Goal: Check status: Check status

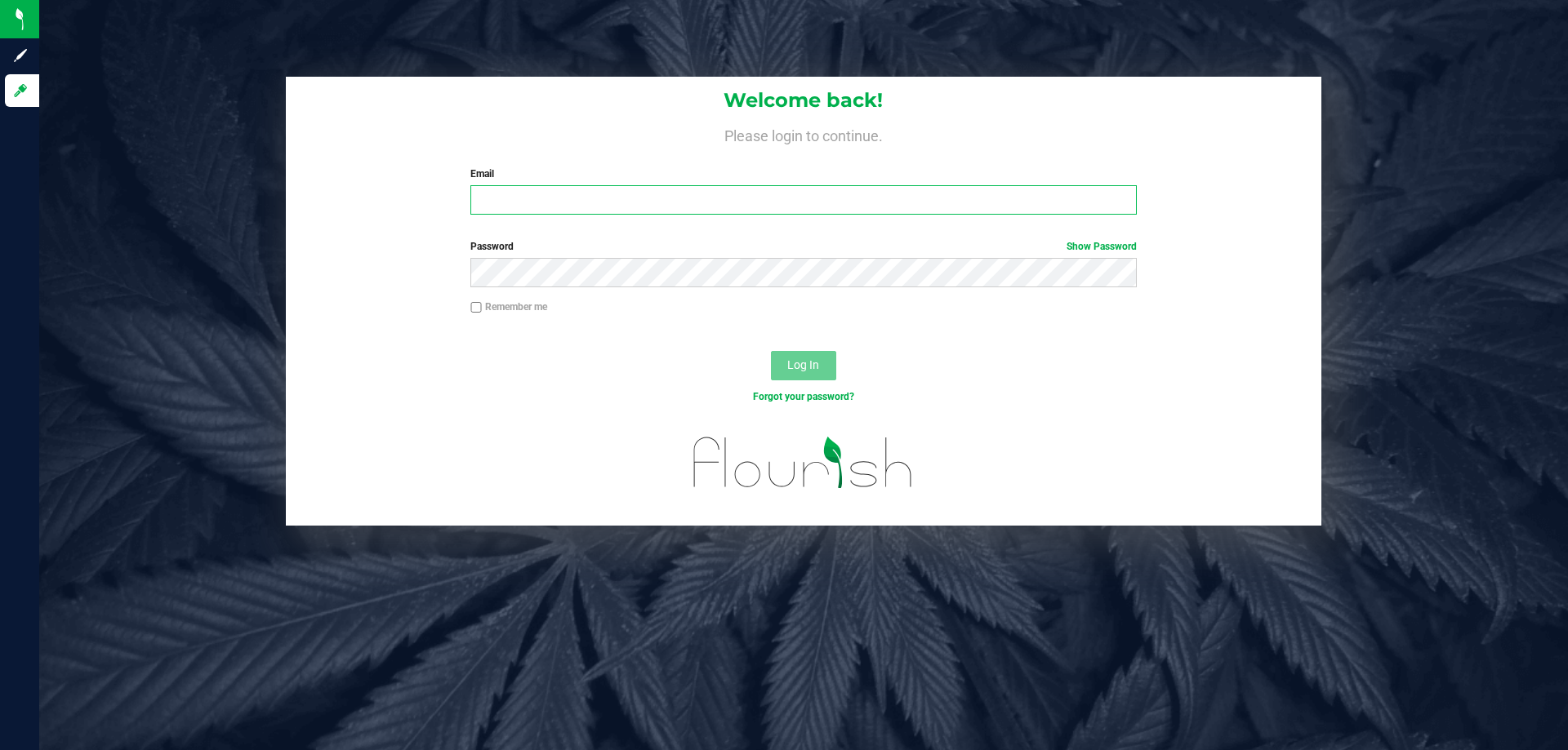
click at [583, 206] on input "Email" at bounding box center [803, 200] width 666 height 30
type input "[EMAIL_ADDRESS][DOMAIN_NAME]"
click at [771, 351] on button "Log In" at bounding box center [804, 366] width 65 height 30
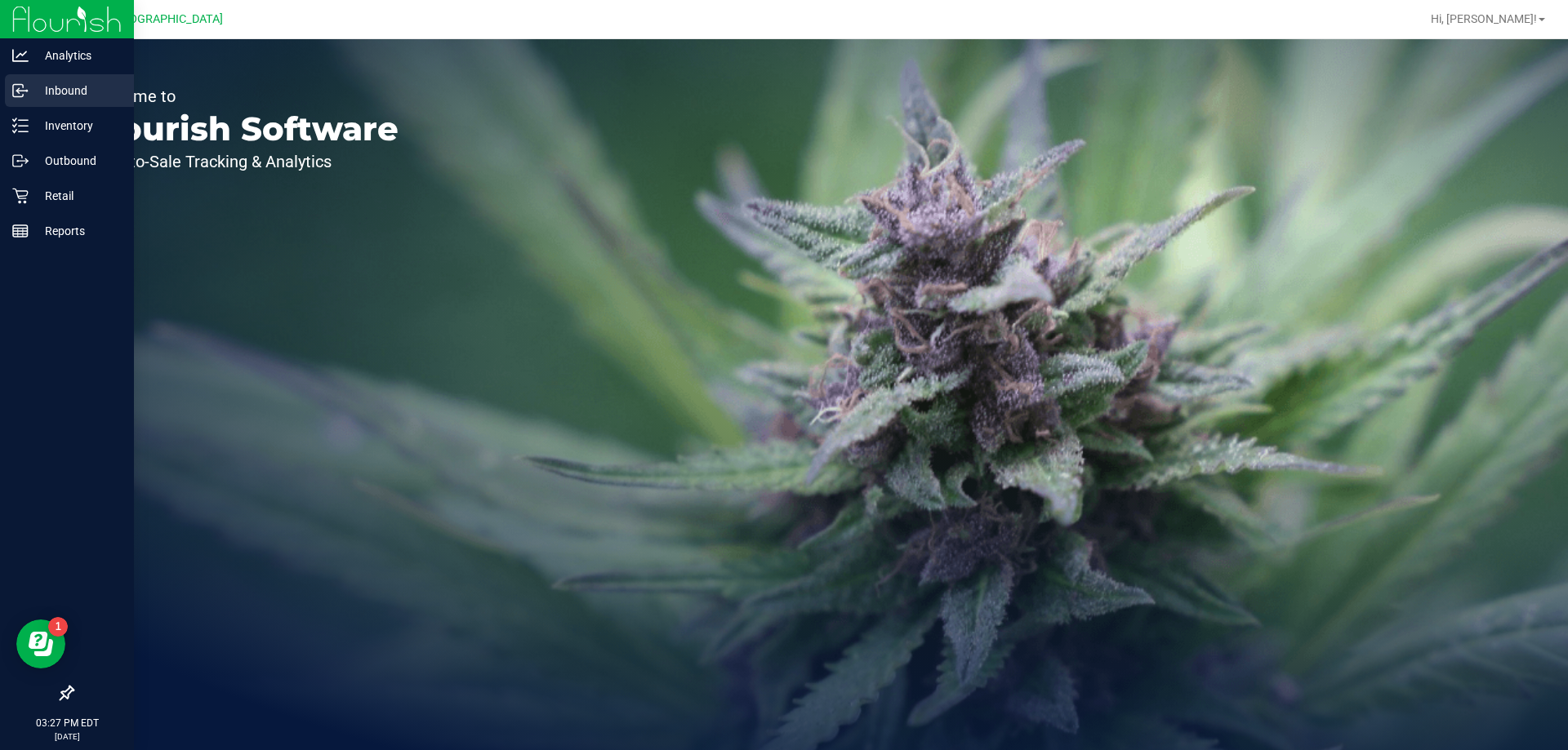
click at [35, 90] on p "Inbound" at bounding box center [77, 91] width 98 height 20
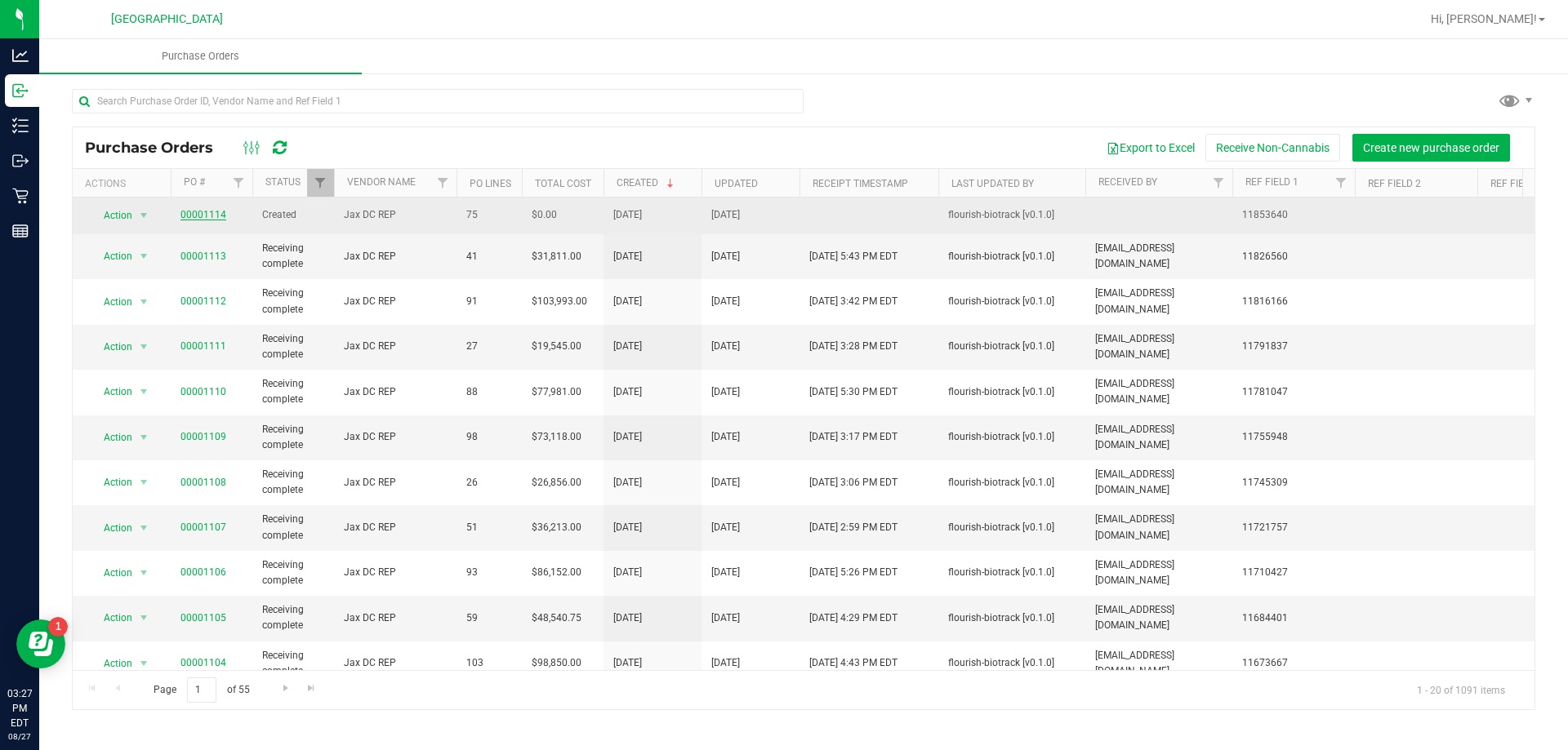
click at [212, 216] on link "00001114" at bounding box center [203, 215] width 46 height 12
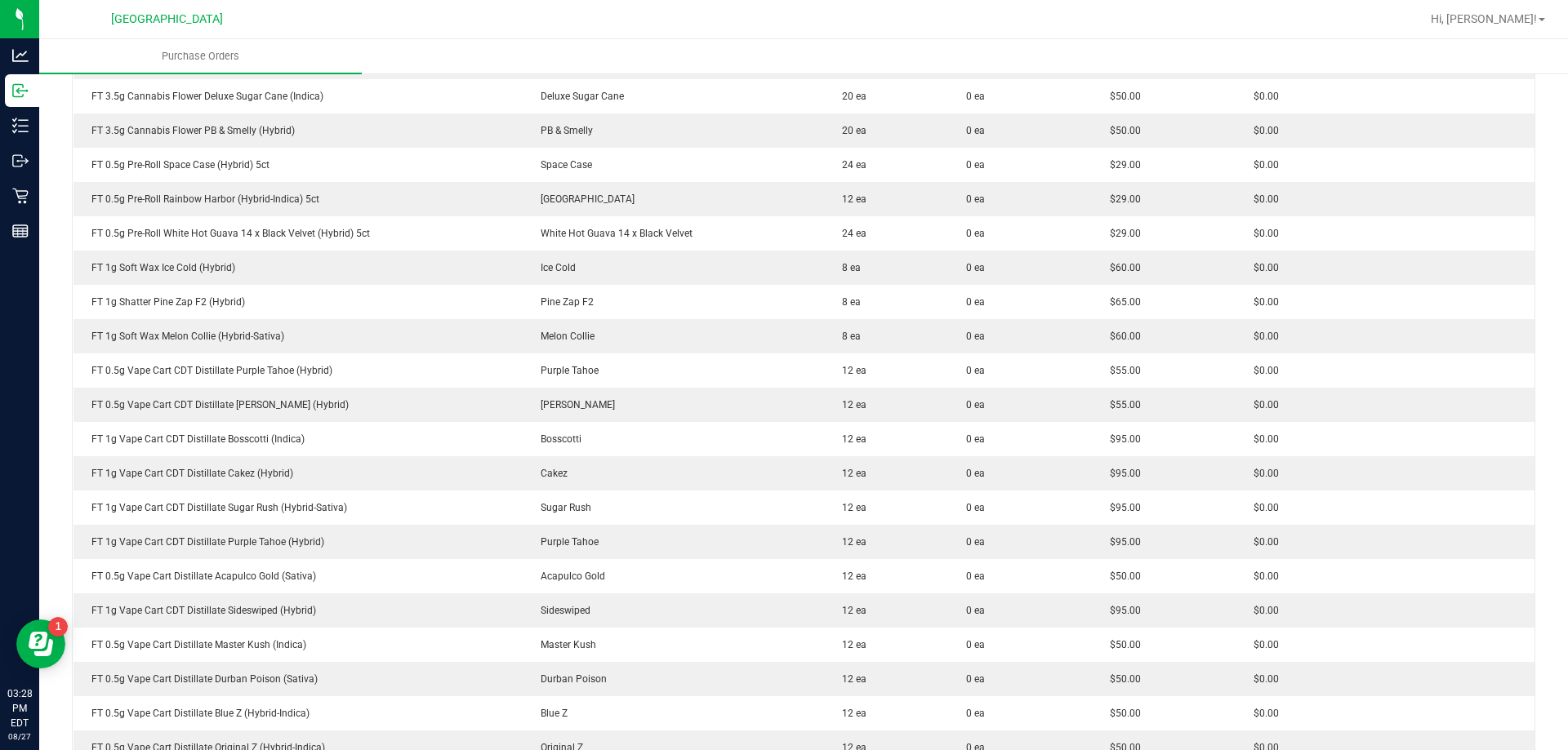
scroll to position [1225, 0]
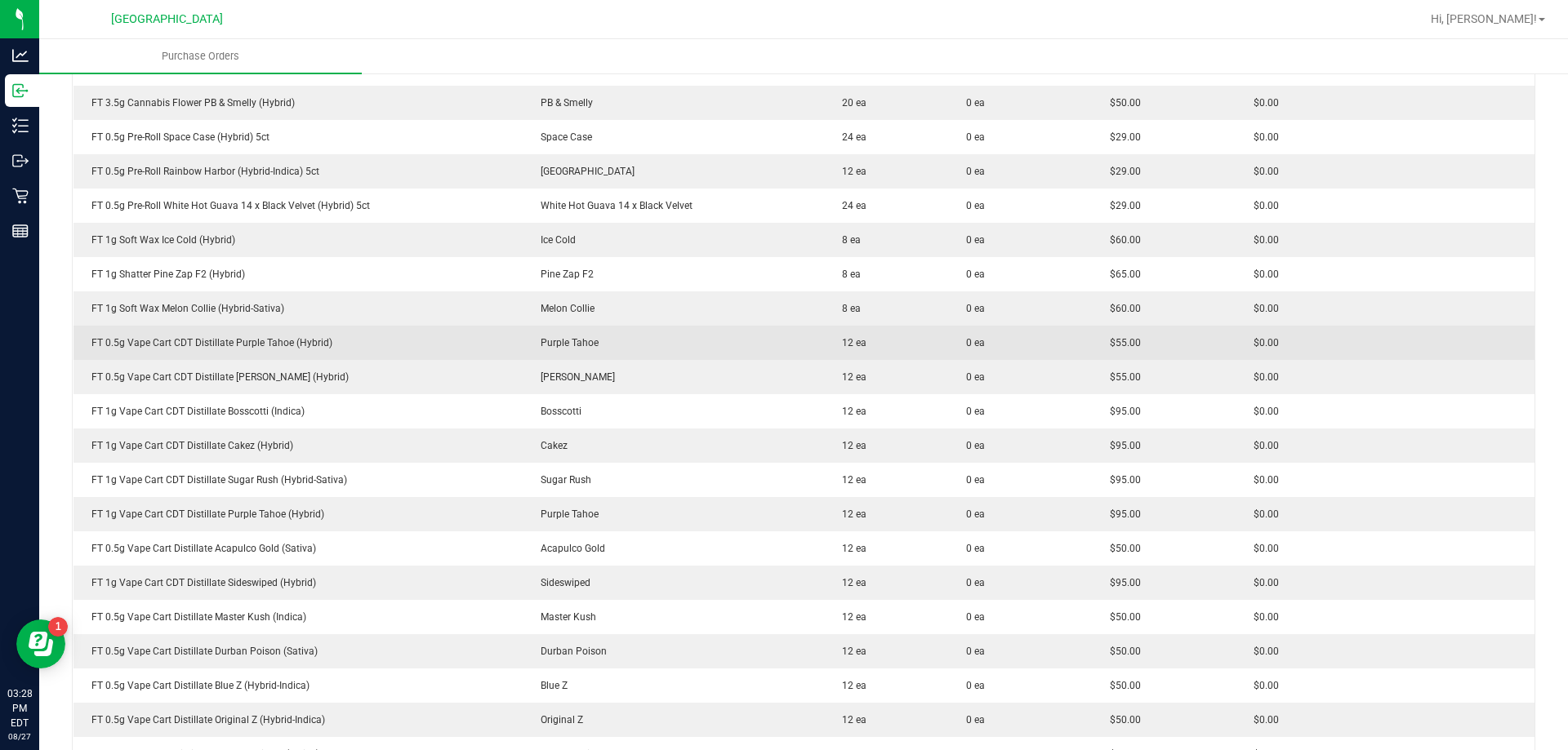
drag, startPoint x: 721, startPoint y: 579, endPoint x: 82, endPoint y: 336, distance: 683.6
click at [82, 336] on tbody "FT 2g Hash Coin (Indica) None 56 ea 0 ea $70.00 $0.00 HT 5mg Tangerine Chews (T…" at bounding box center [804, 446] width 1462 height 2573
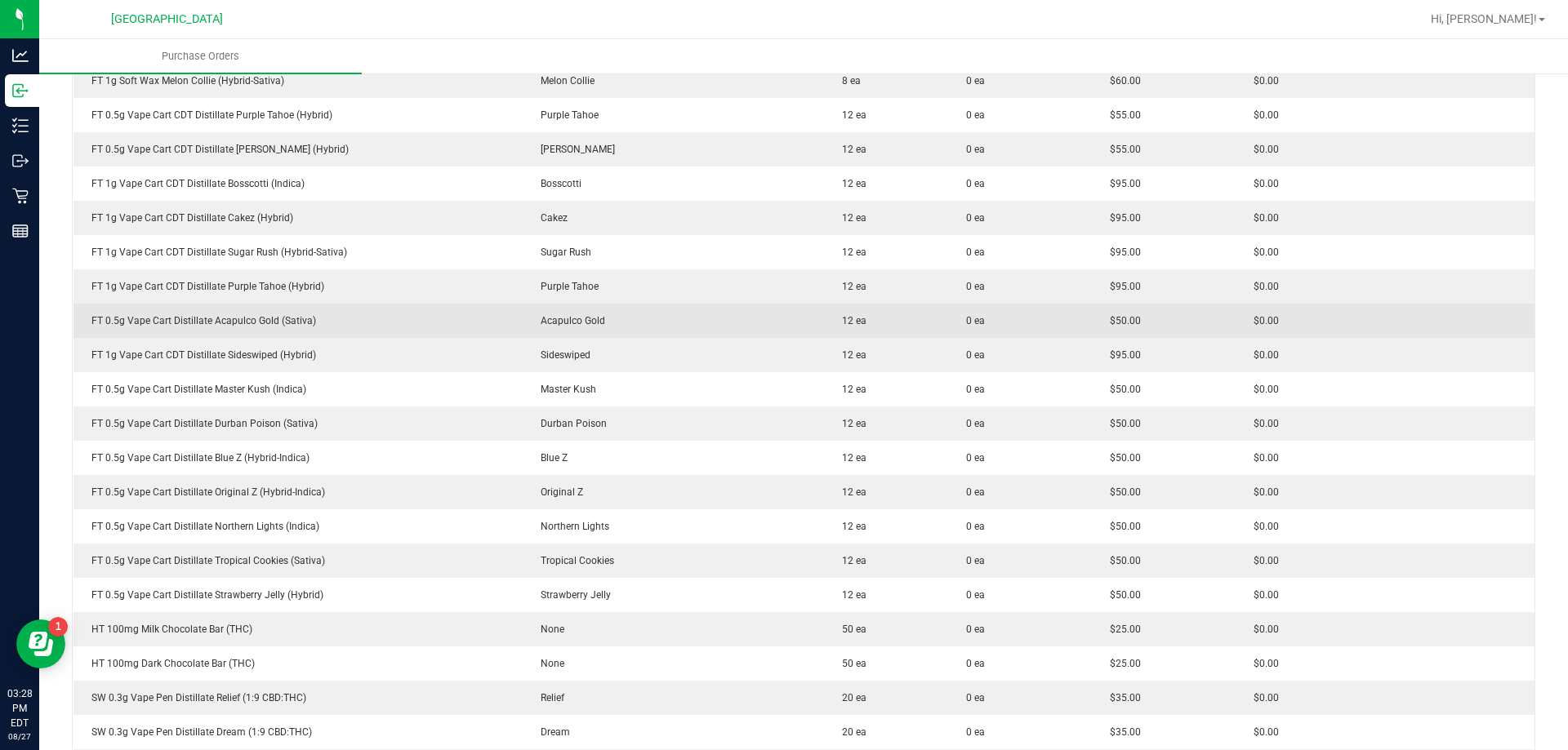
scroll to position [1306, 0]
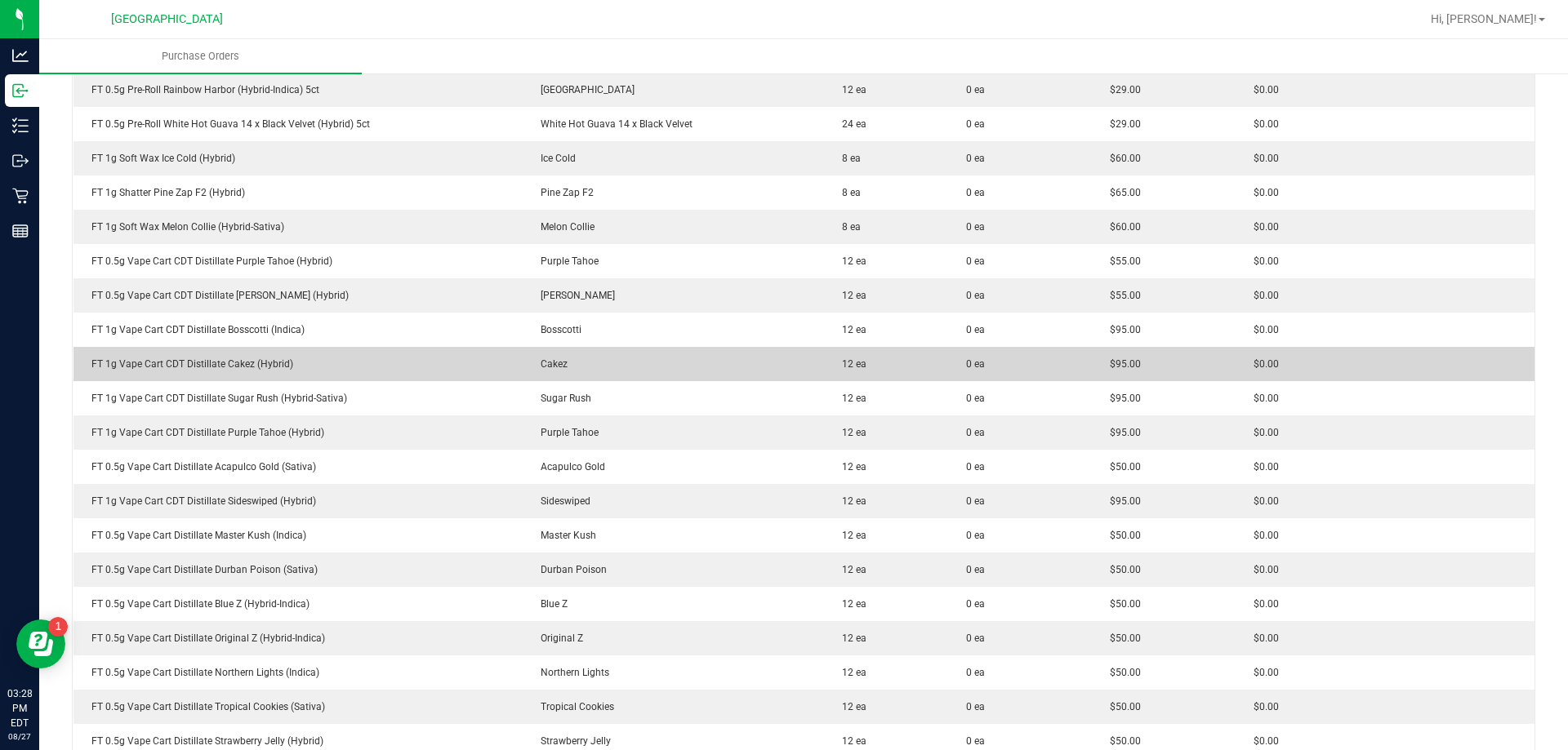
click at [375, 357] on div "FT 1g Vape Cart CDT Distillate Cakez (Hybrid)" at bounding box center [298, 364] width 431 height 15
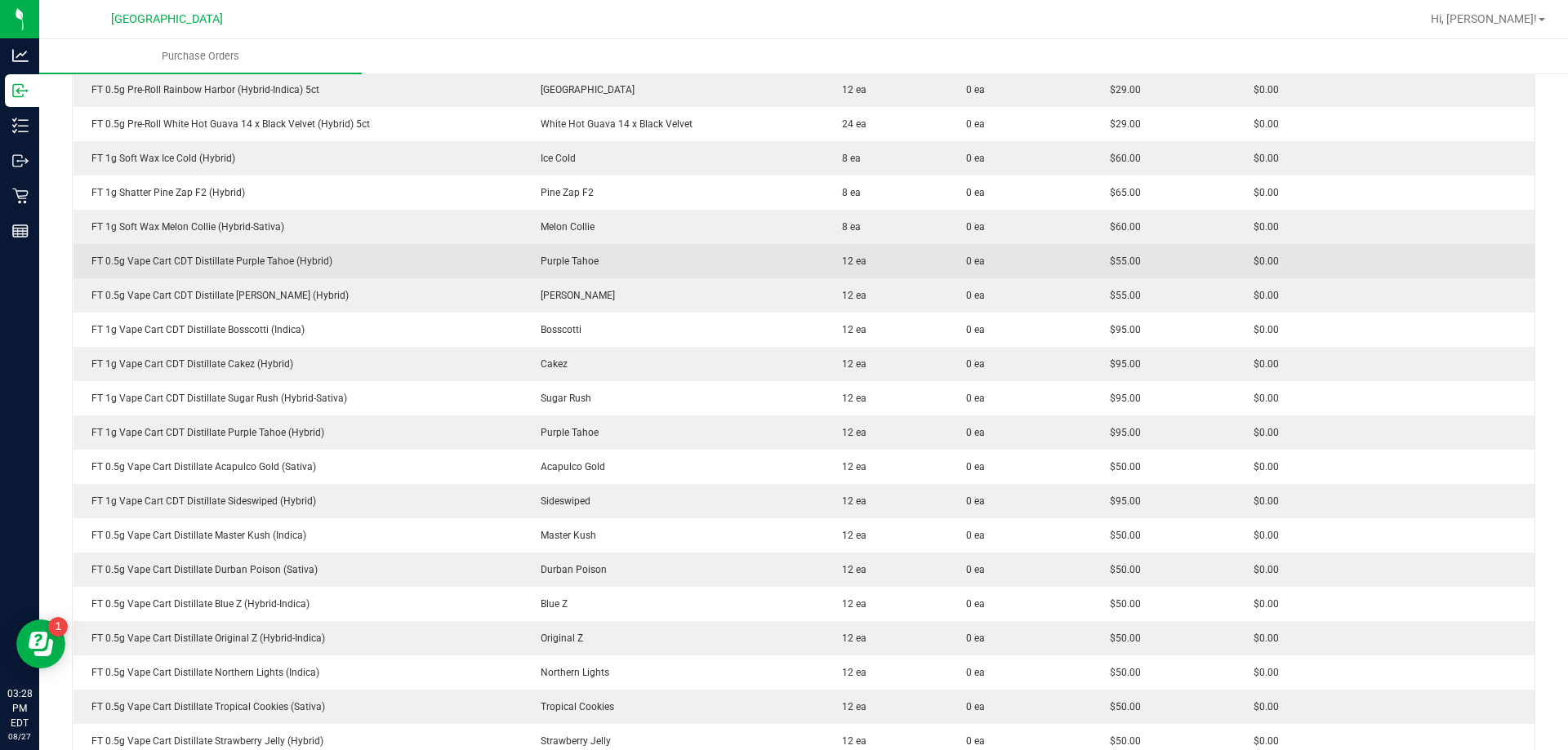
drag, startPoint x: 670, startPoint y: 428, endPoint x: 86, endPoint y: 273, distance: 604.2
click at [86, 273] on tbody "FT 2g Hash Coin (Indica) None 56 ea 0 ea $70.00 $0.00 HT 5mg Tangerine Chews (T…" at bounding box center [804, 364] width 1462 height 2573
